Goal: Navigation & Orientation: Find specific page/section

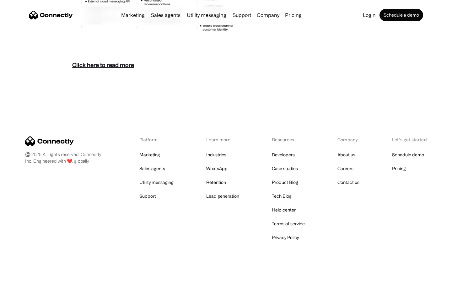
scroll to position [2721, 0]
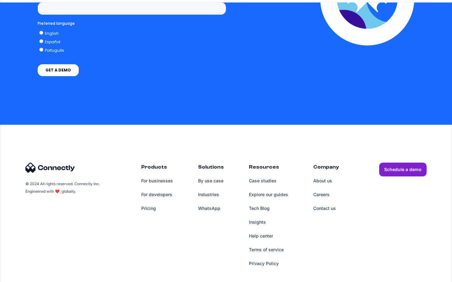
scroll to position [1282, 0]
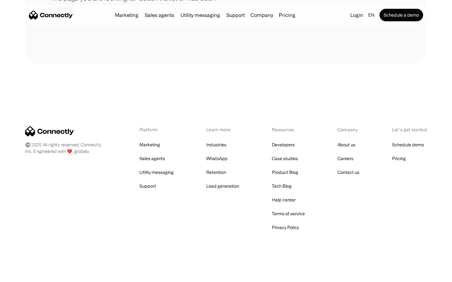
scroll to position [115, 0]
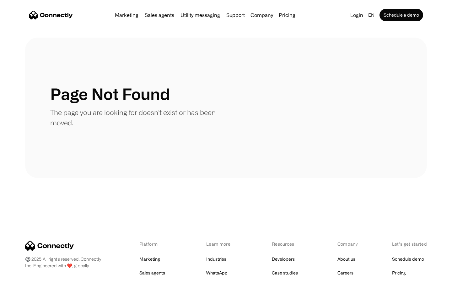
scroll to position [115, 0]
